Goal: Task Accomplishment & Management: Manage account settings

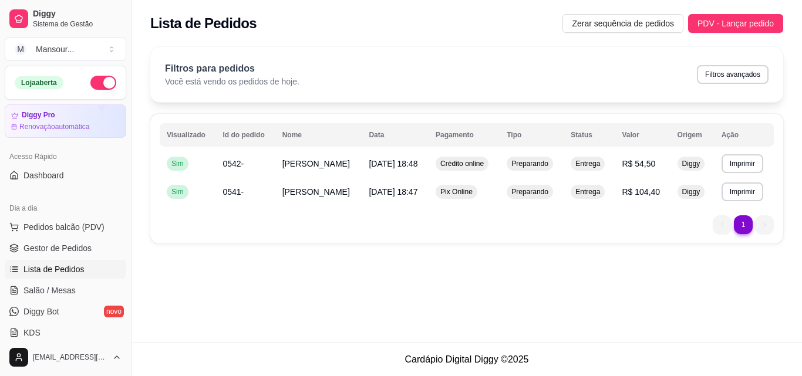
click at [95, 82] on button "button" at bounding box center [103, 83] width 26 height 14
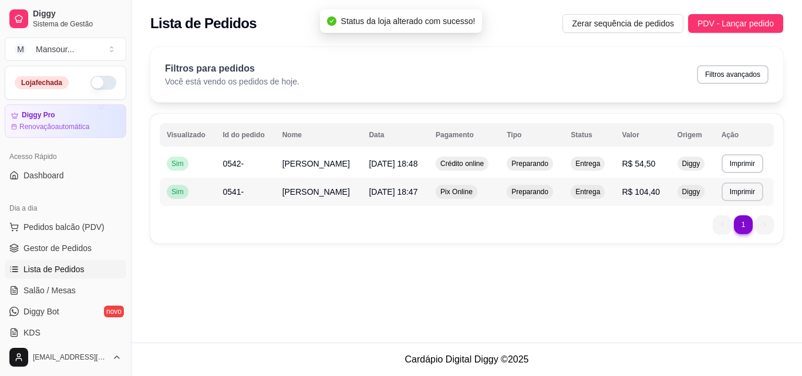
click at [644, 198] on td "R$ 104,40" at bounding box center [642, 192] width 55 height 28
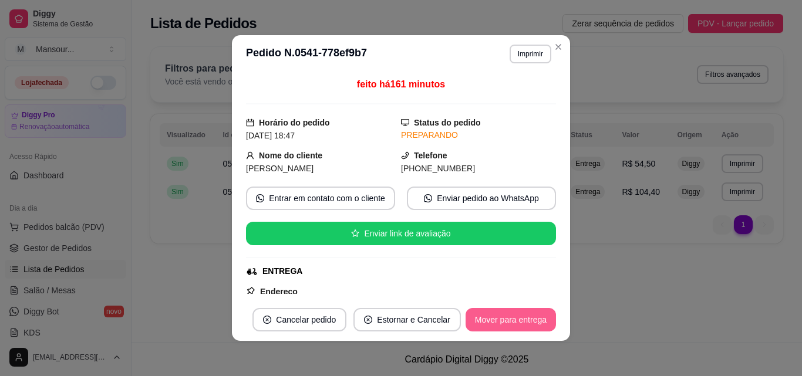
click at [503, 322] on button "Mover para entrega" at bounding box center [511, 319] width 90 height 23
click at [504, 316] on button "Mover para finalizado" at bounding box center [507, 319] width 97 height 23
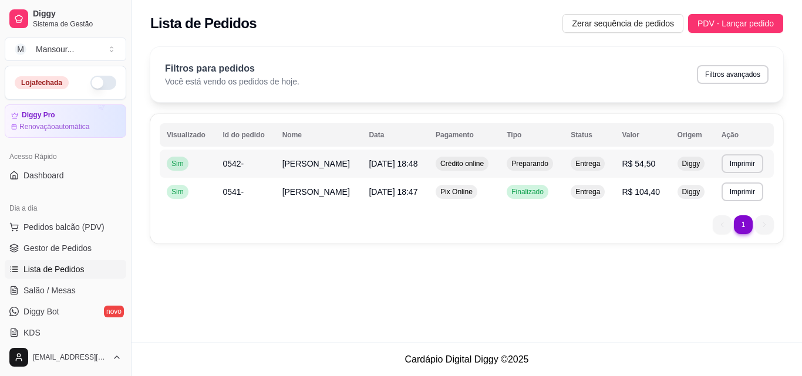
click at [574, 164] on td "Entrega" at bounding box center [589, 164] width 51 height 28
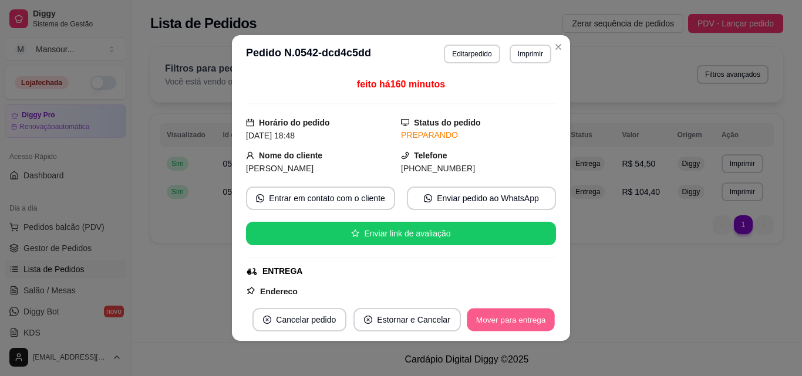
click at [518, 319] on button "Mover para entrega" at bounding box center [511, 320] width 88 height 23
click at [514, 315] on button "Mover para finalizado" at bounding box center [507, 319] width 97 height 23
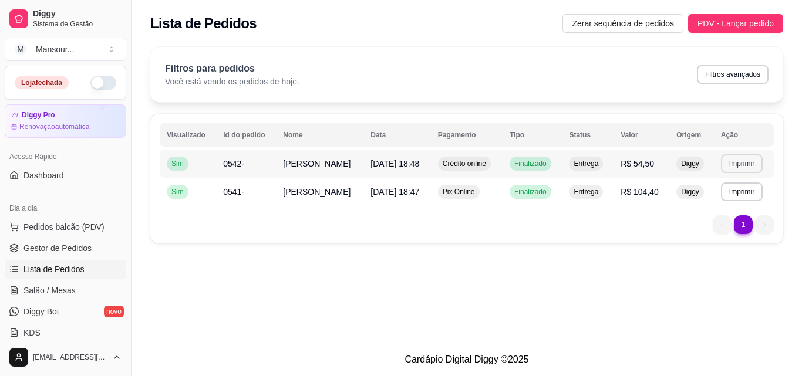
click at [732, 170] on button "Imprimir" at bounding box center [742, 163] width 42 height 19
click at [738, 200] on button "IMPRESSORA" at bounding box center [723, 205] width 85 height 19
click at [739, 187] on button "Imprimir" at bounding box center [742, 192] width 42 height 19
click at [724, 239] on button "IMPRESSORA" at bounding box center [723, 233] width 82 height 18
